Goal: Information Seeking & Learning: Learn about a topic

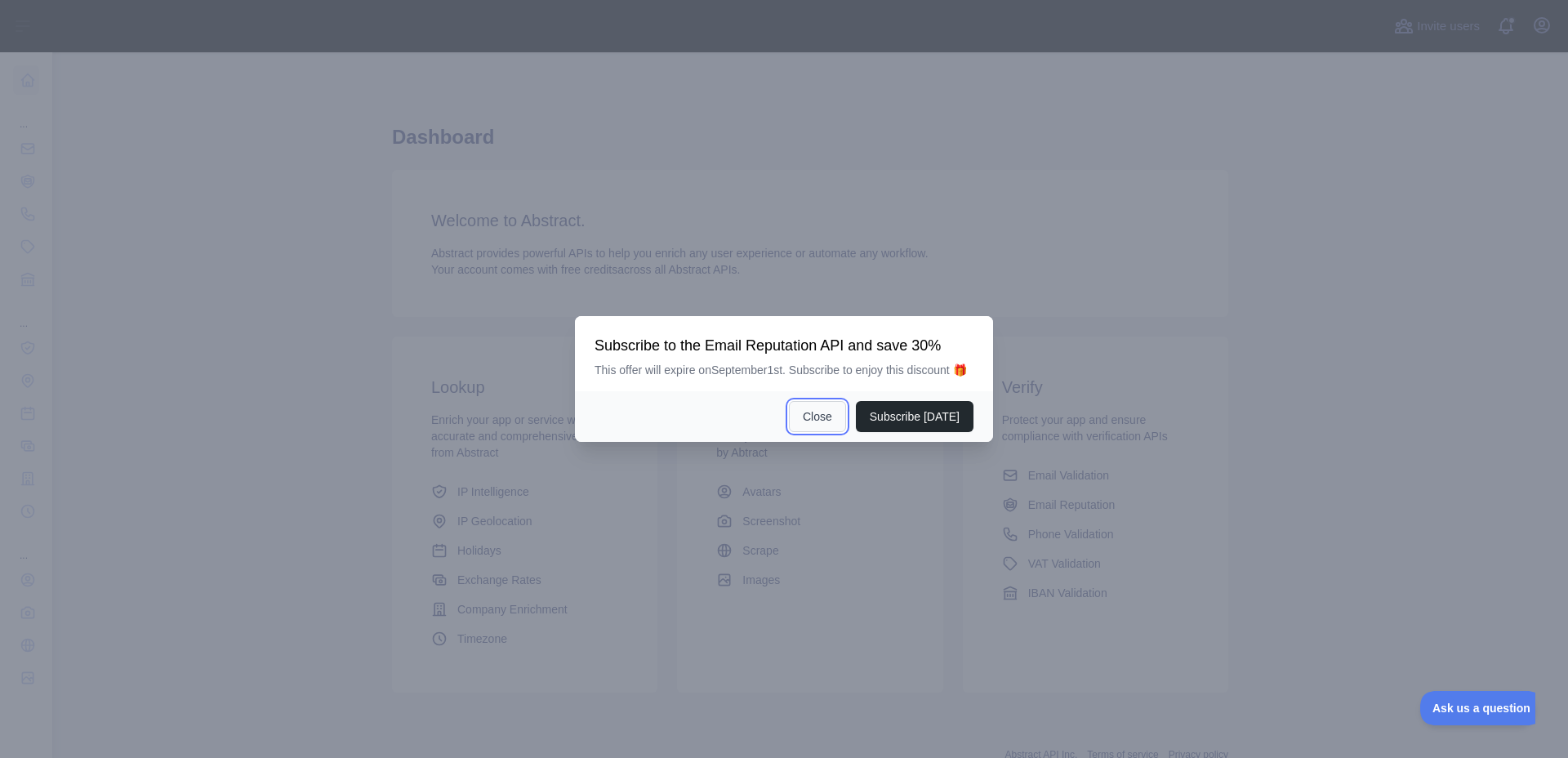
click at [836, 417] on button "Close" at bounding box center [817, 416] width 57 height 31
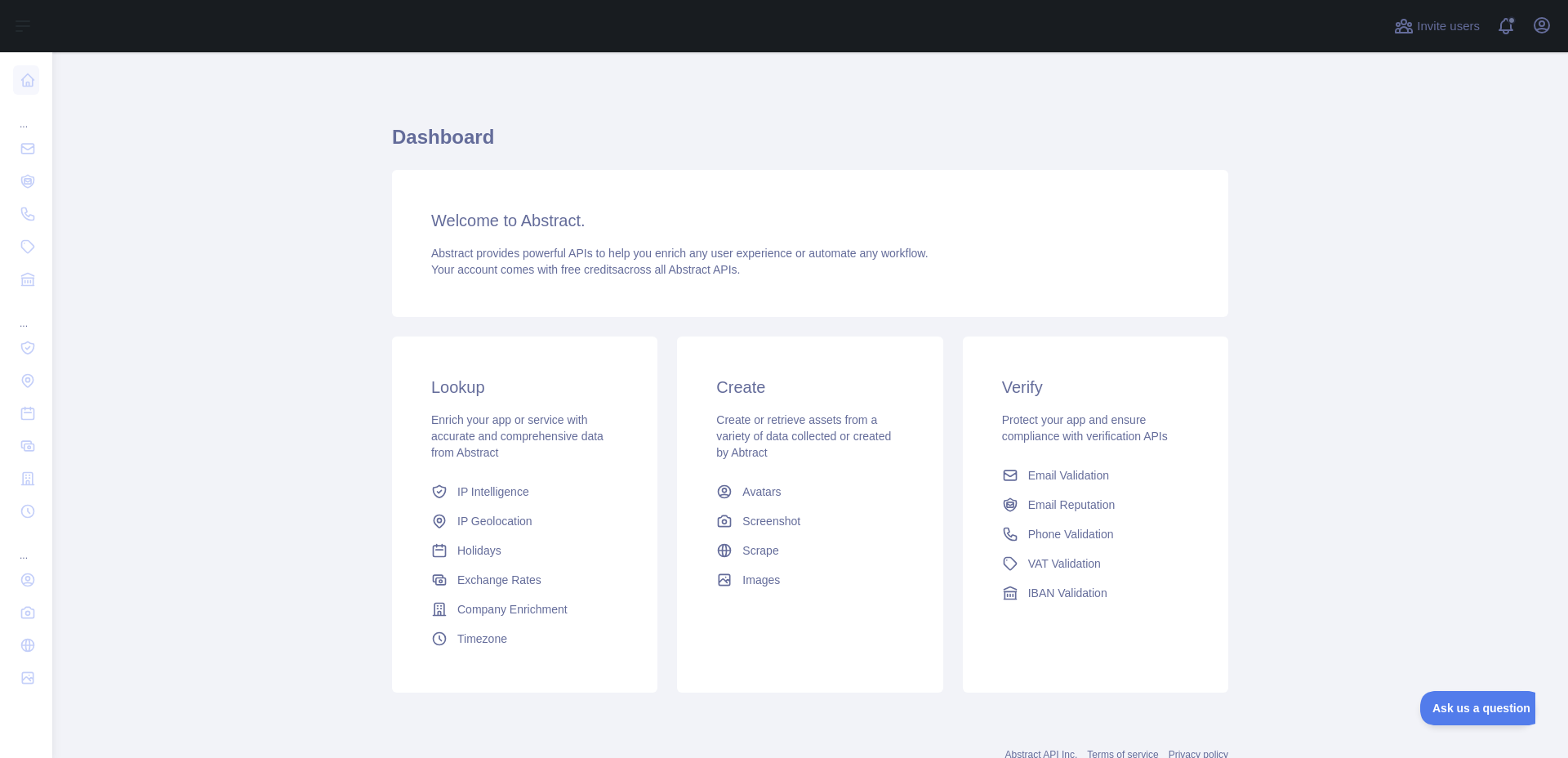
scroll to position [56, 0]
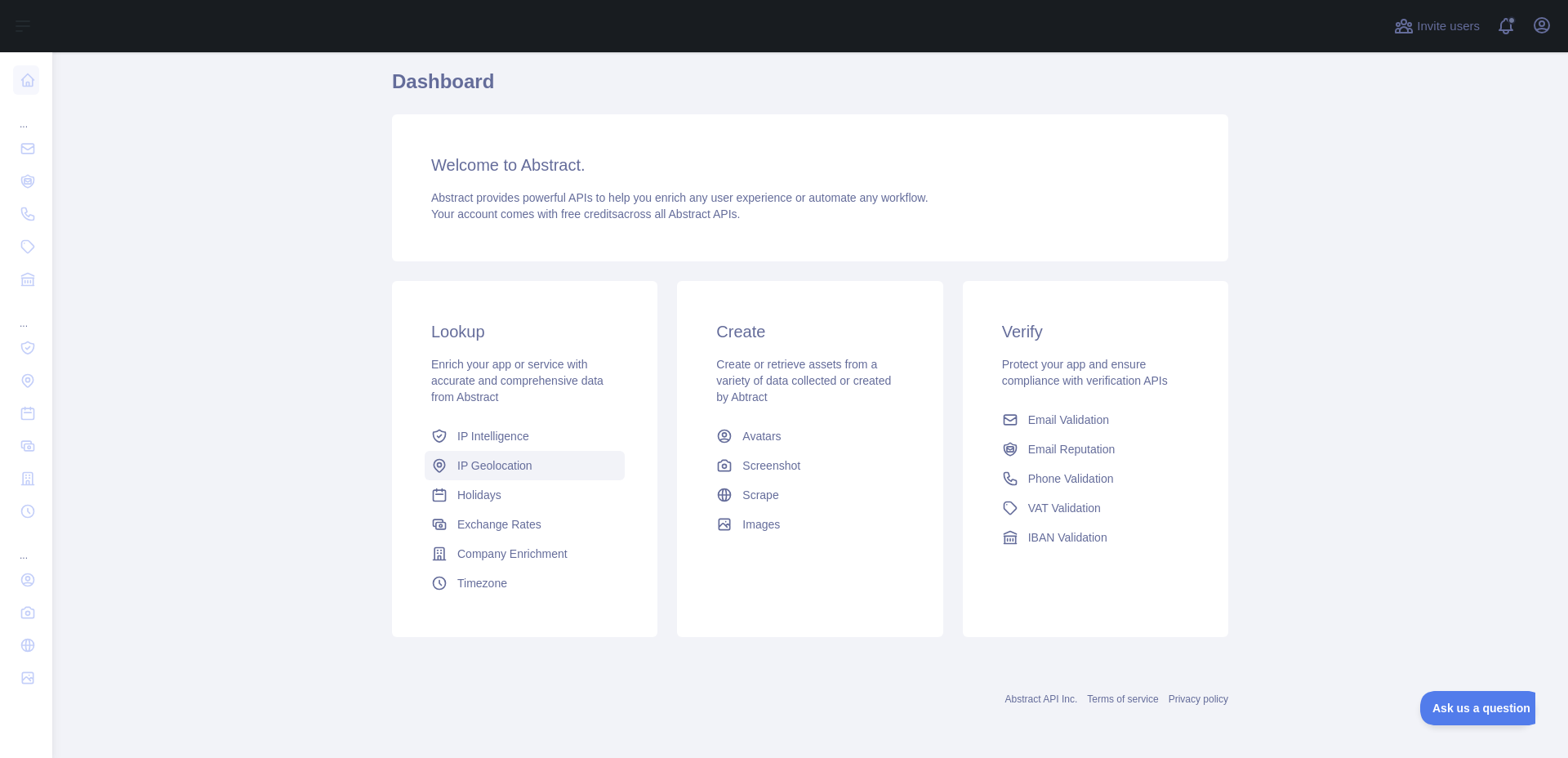
click at [501, 472] on span "IP Geolocation" at bounding box center [494, 465] width 75 height 16
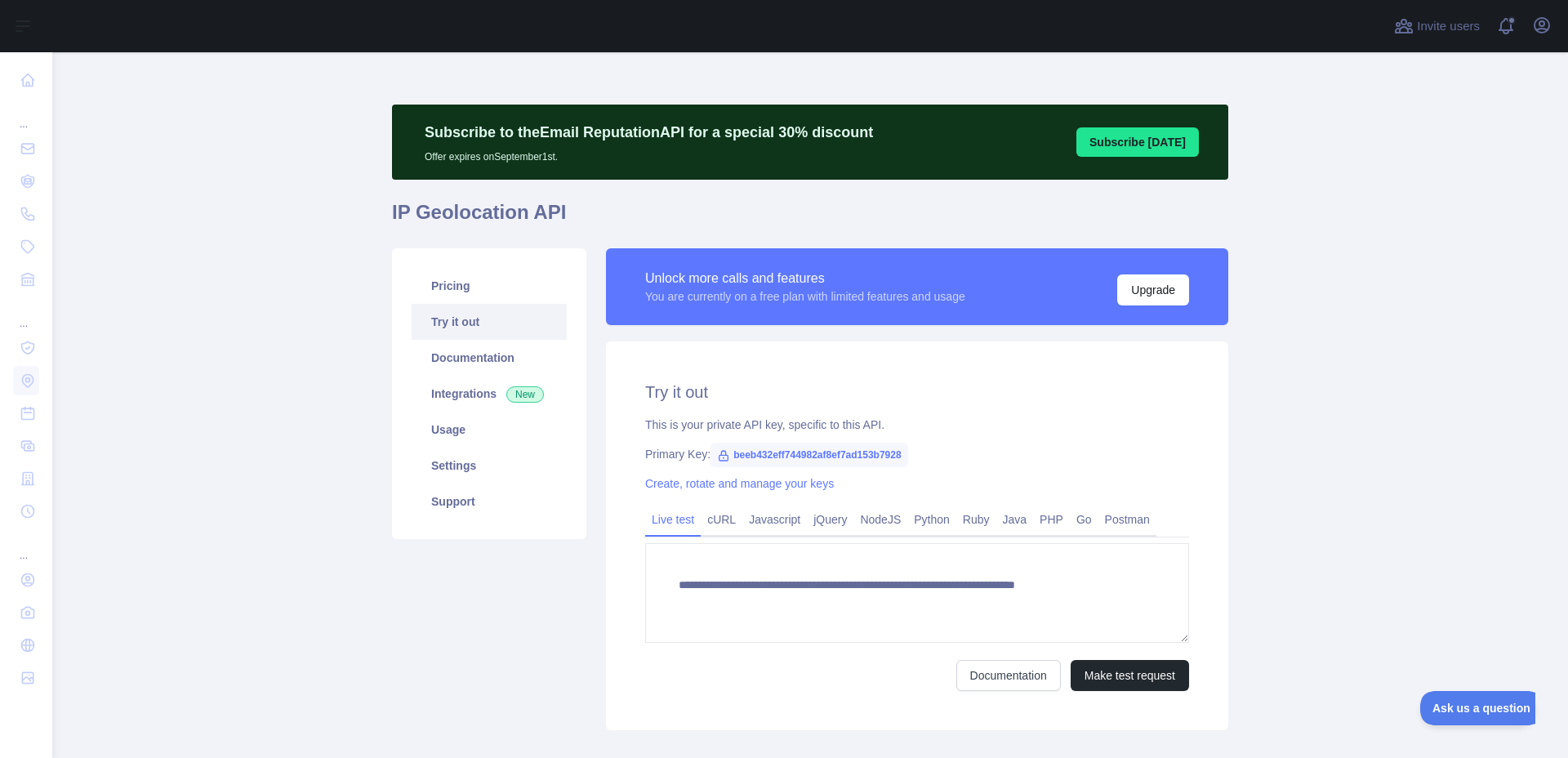
type textarea "**********"
drag, startPoint x: 900, startPoint y: 455, endPoint x: 725, endPoint y: 455, distance: 175.0
click at [724, 453] on span "beeb432eff744982af8ef7ad153b7928" at bounding box center [809, 454] width 197 height 24
copy span "beeb432eff744982af8ef7ad153b7928"
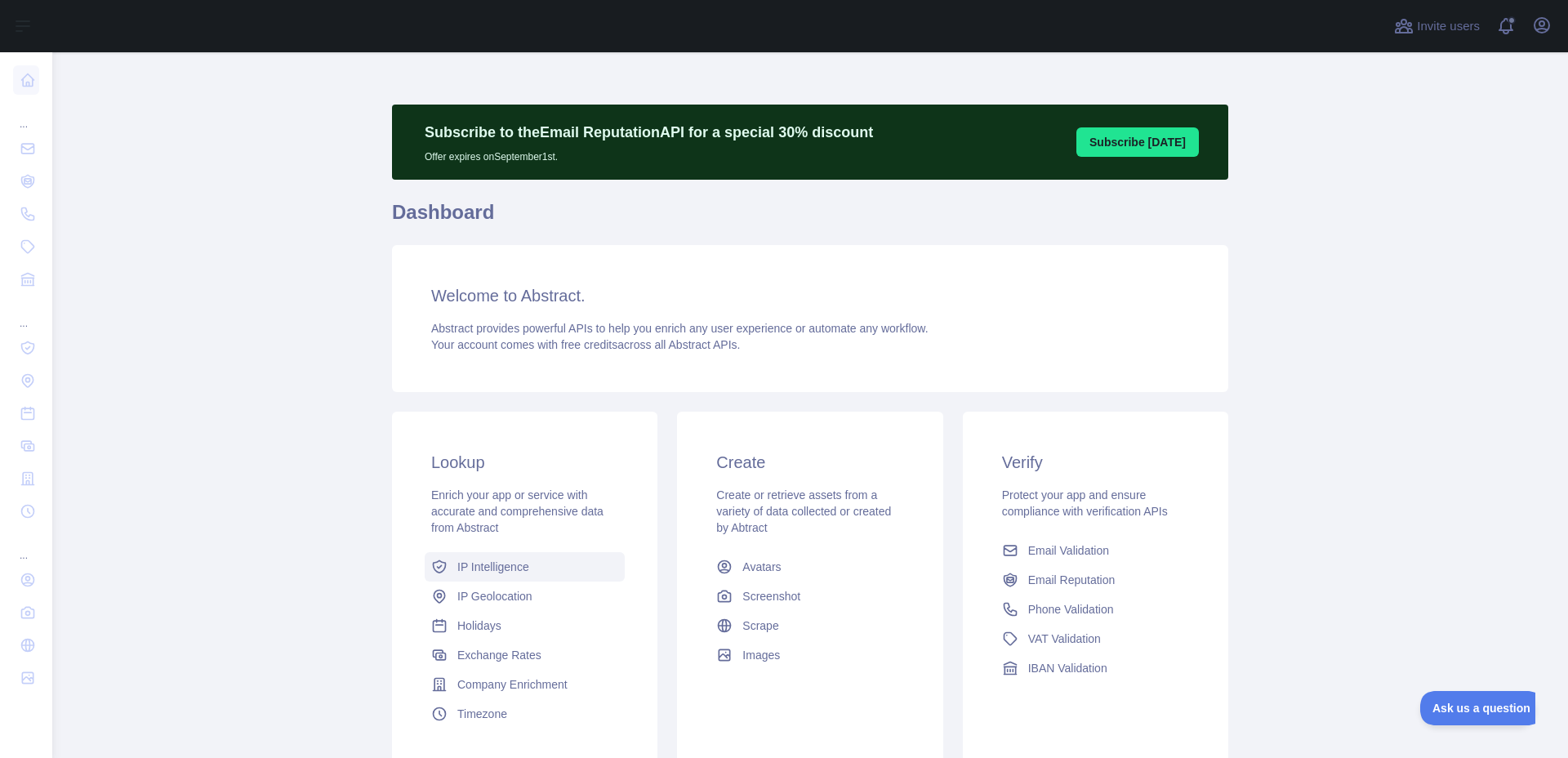
click at [560, 565] on link "IP Intelligence" at bounding box center [525, 567] width 200 height 29
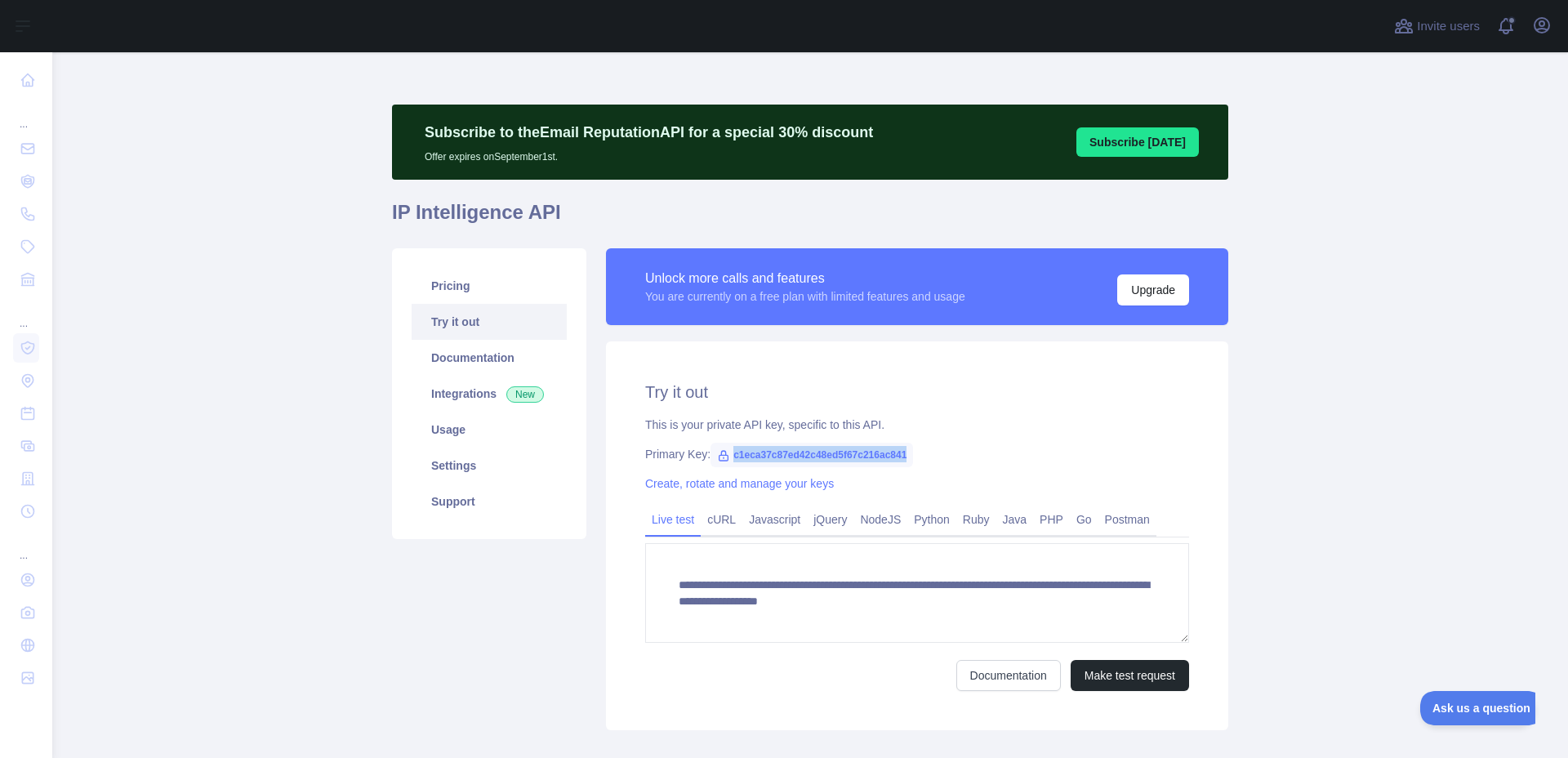
drag, startPoint x: 900, startPoint y: 456, endPoint x: 733, endPoint y: 453, distance: 167.0
click at [733, 453] on span "c1eca37c87ed42c48ed5f67c216ac841" at bounding box center [811, 454] width 203 height 24
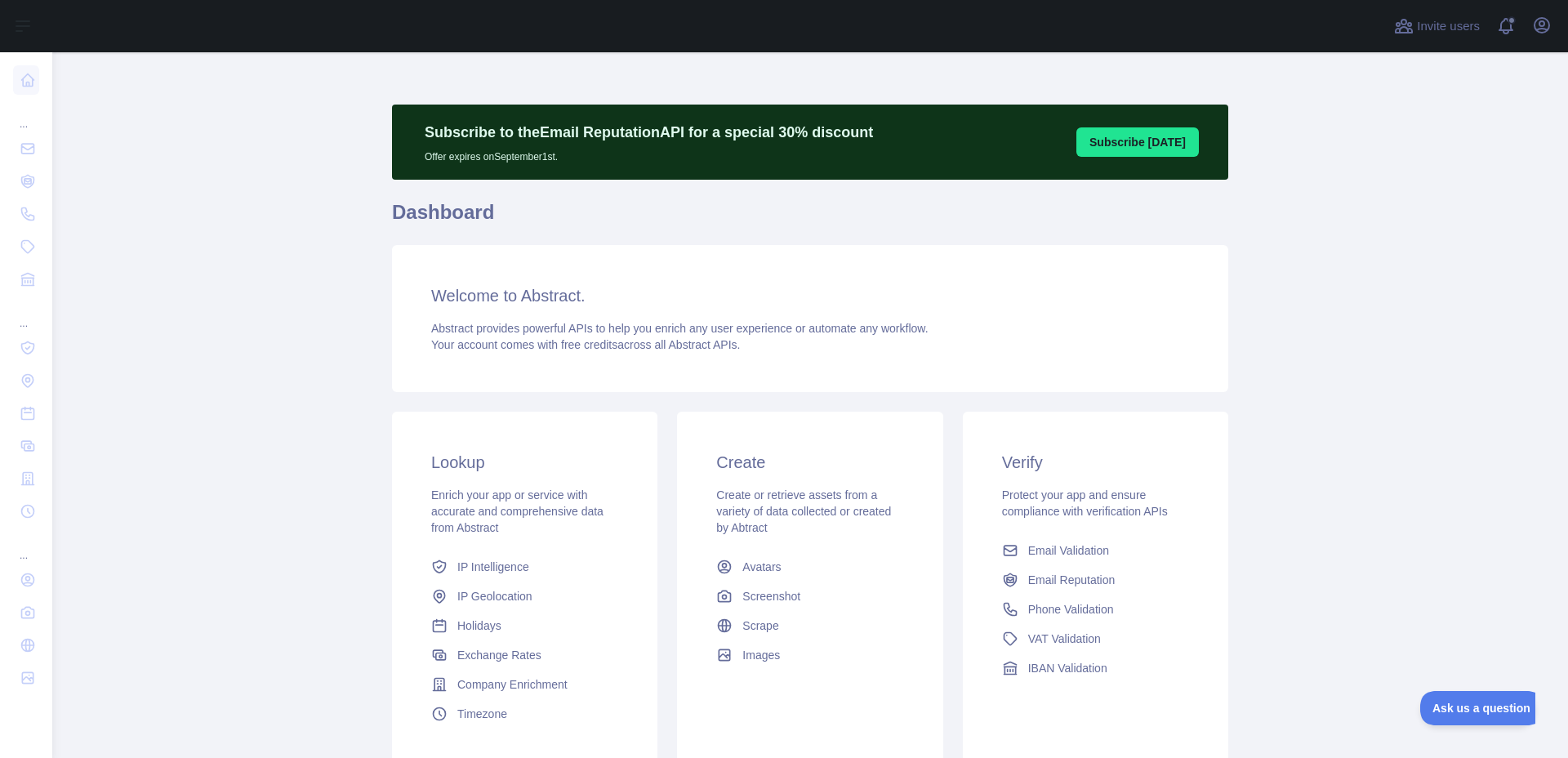
scroll to position [98, 0]
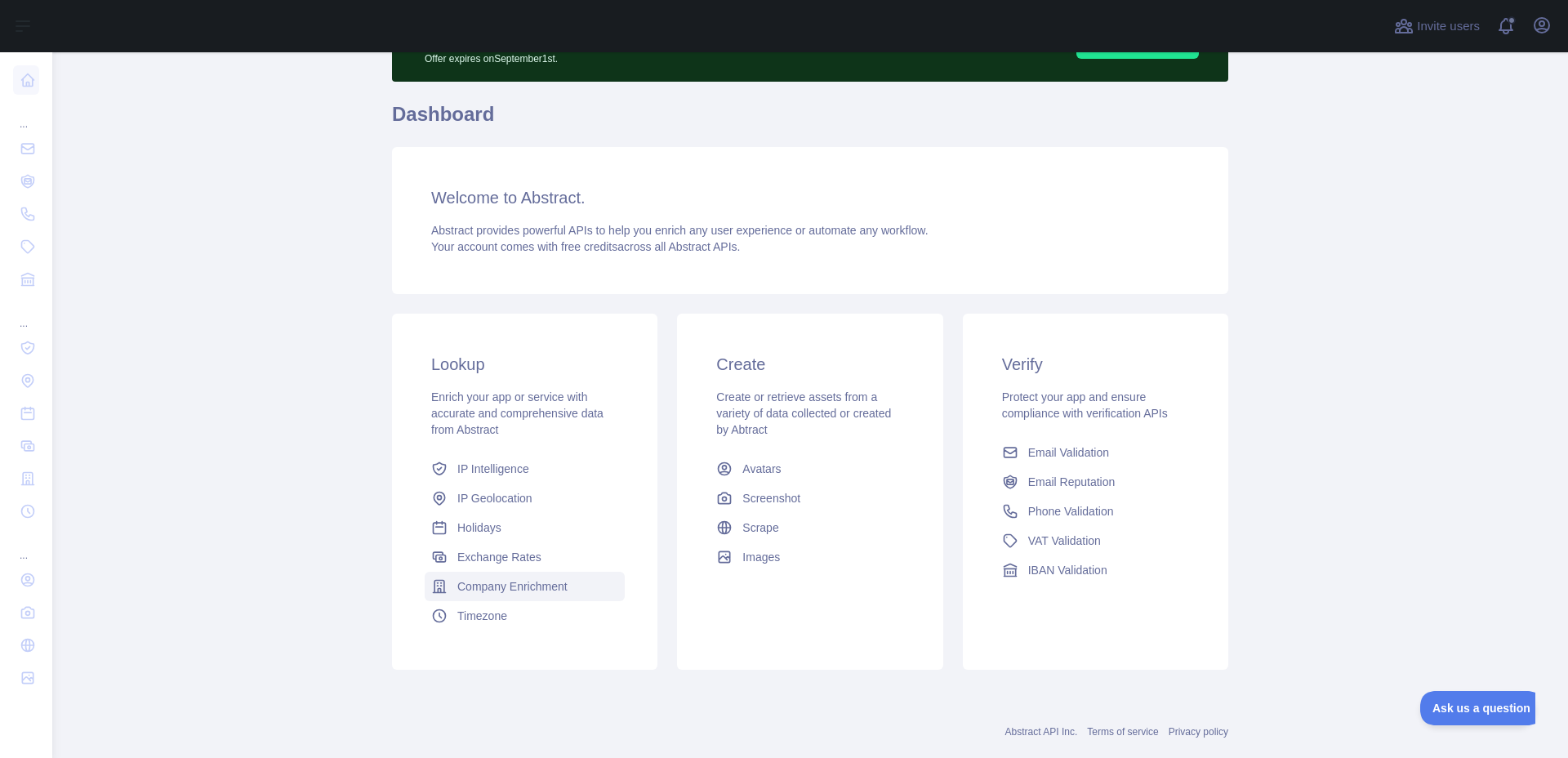
click at [552, 591] on span "Company Enrichment" at bounding box center [512, 586] width 110 height 16
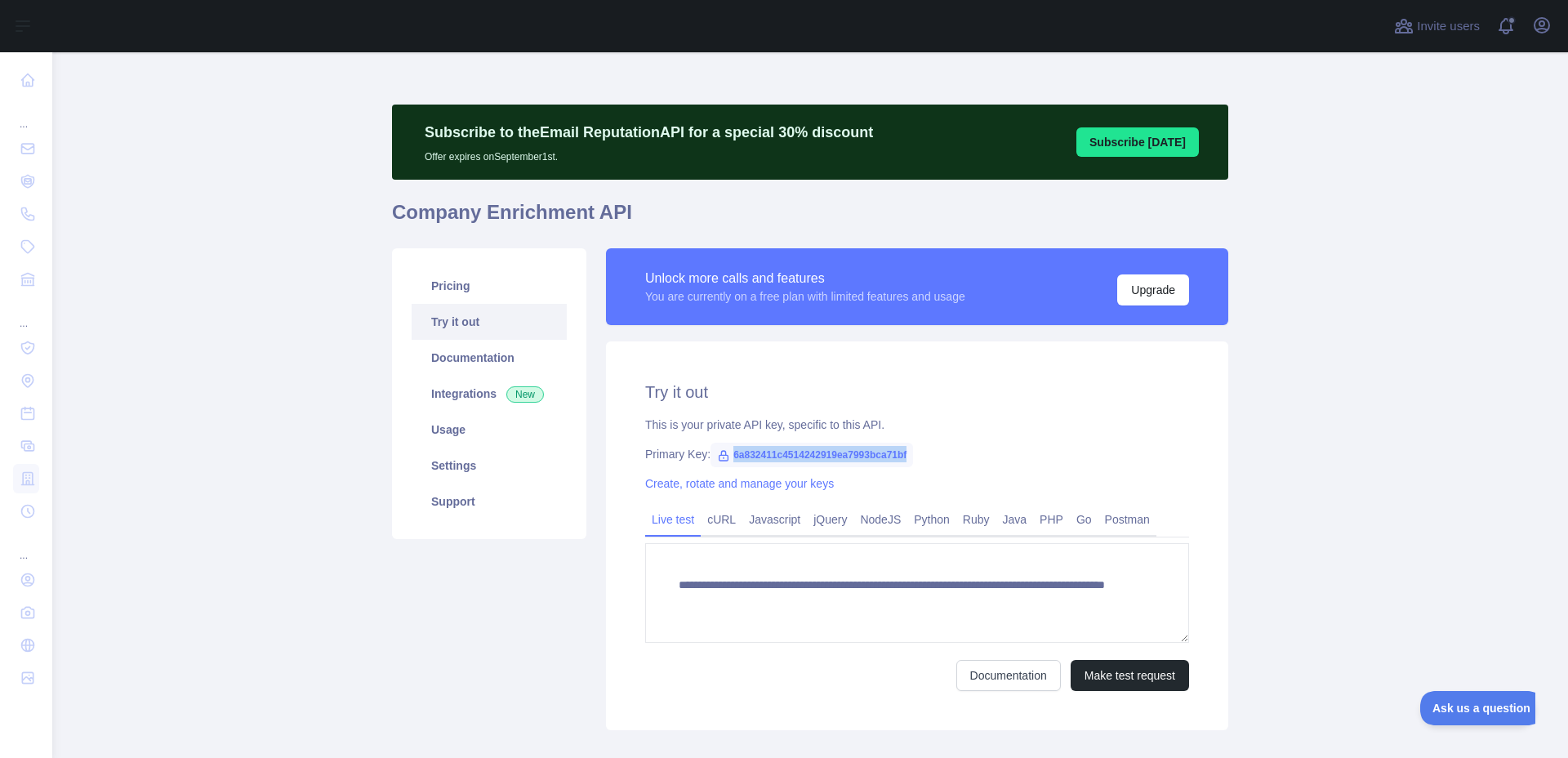
drag, startPoint x: 902, startPoint y: 456, endPoint x: 719, endPoint y: 459, distance: 183.0
click at [719, 459] on span "6a832411c4514242919ea7993bca71bf" at bounding box center [811, 454] width 203 height 24
copy span "6a832411c4514242919ea7993bca71bf"
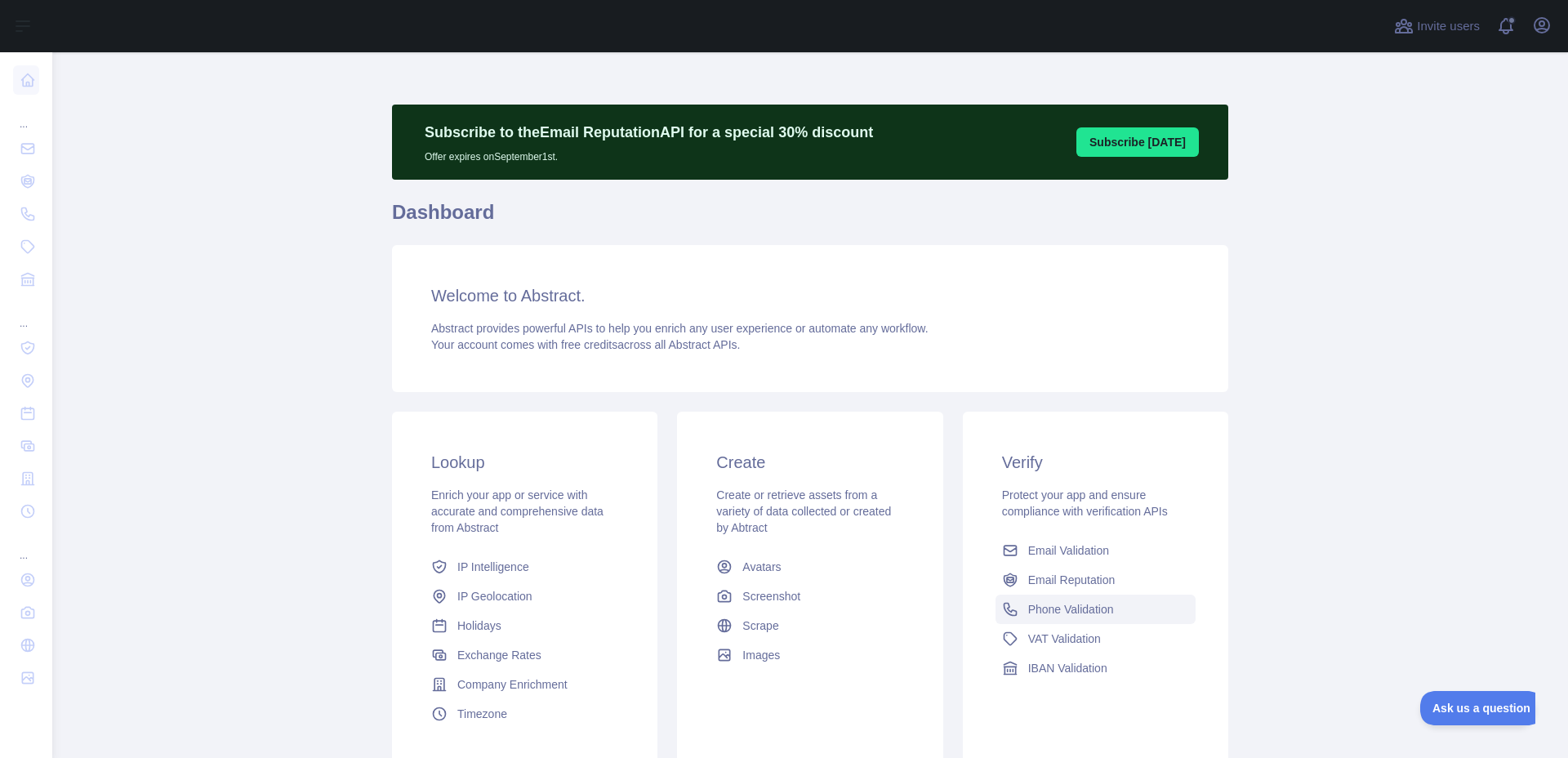
click at [1086, 611] on span "Phone Validation" at bounding box center [1071, 609] width 86 height 16
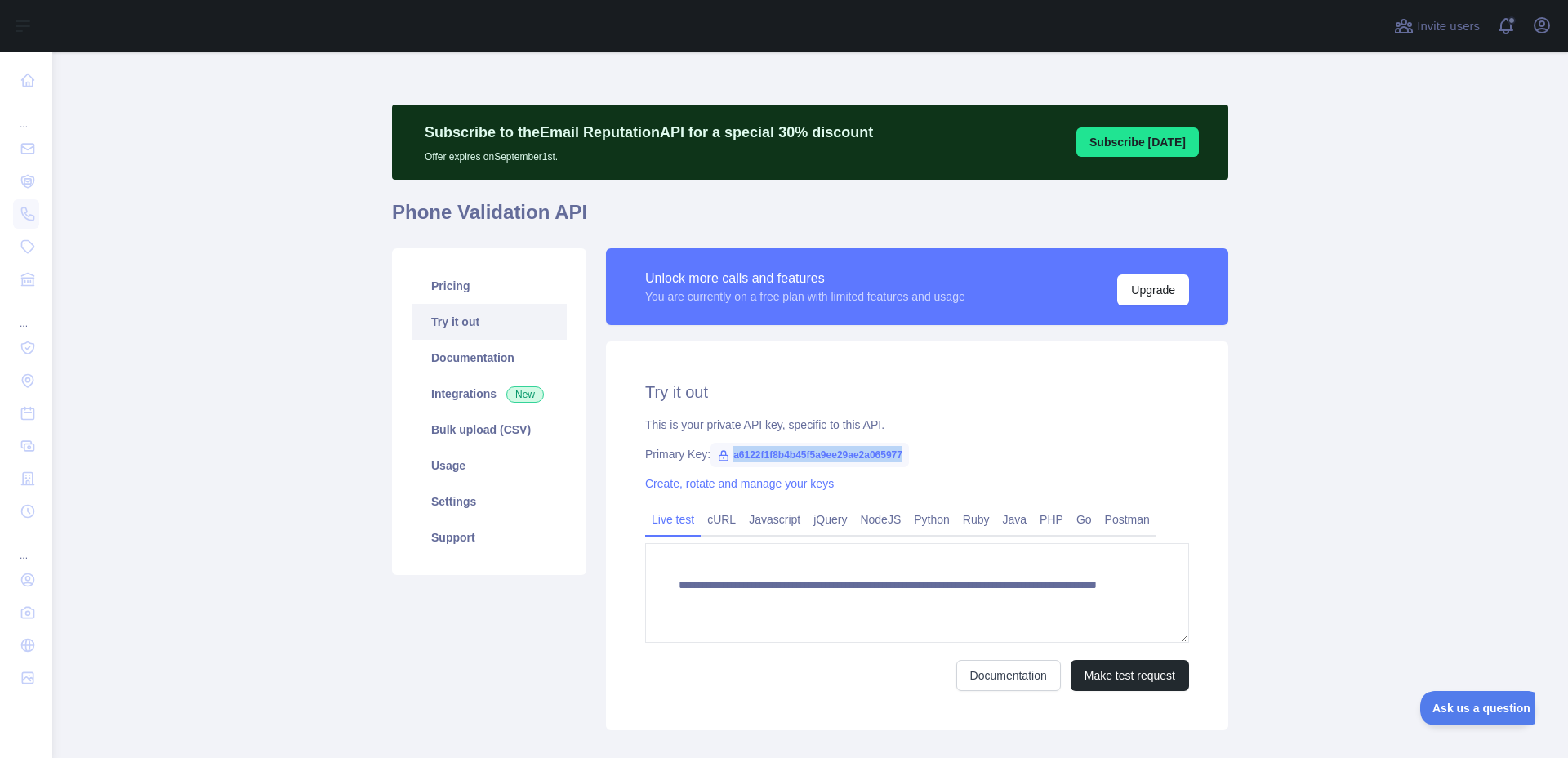
drag, startPoint x: 905, startPoint y: 457, endPoint x: 717, endPoint y: 455, distance: 188.0
click at [717, 455] on span "a6122f1f8b4b45f5a9ee29ae2a065977" at bounding box center [810, 454] width 198 height 24
copy span "a6122f1f8b4b45f5a9ee29ae2a065977"
